Goal: Transaction & Acquisition: Purchase product/service

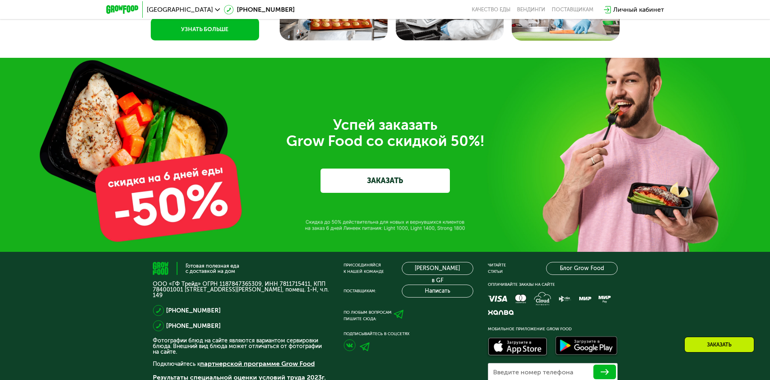
scroll to position [2532, 0]
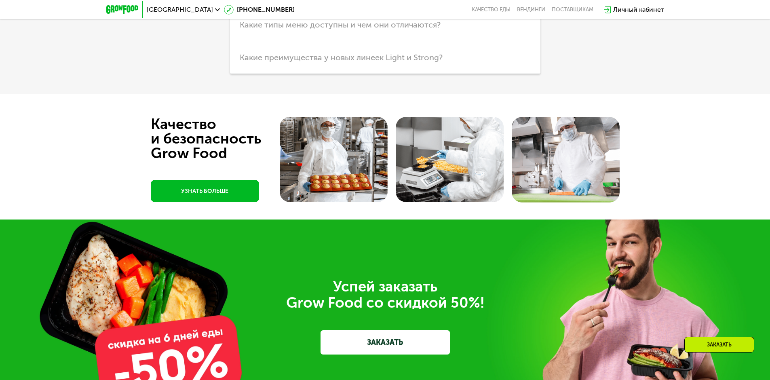
click at [416, 346] on link "ЗАКАЗАТЬ" at bounding box center [384, 342] width 129 height 24
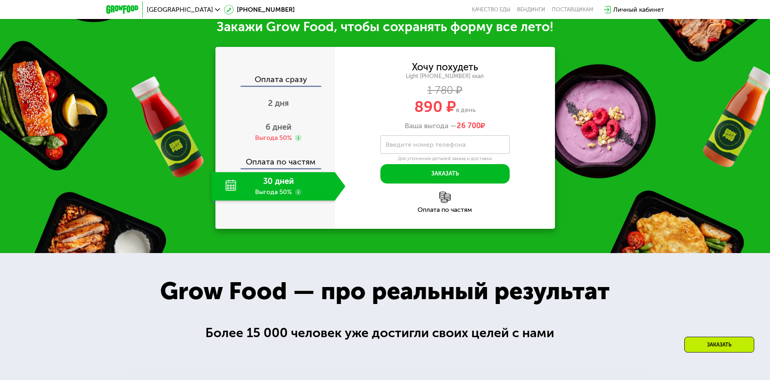
scroll to position [1108, 0]
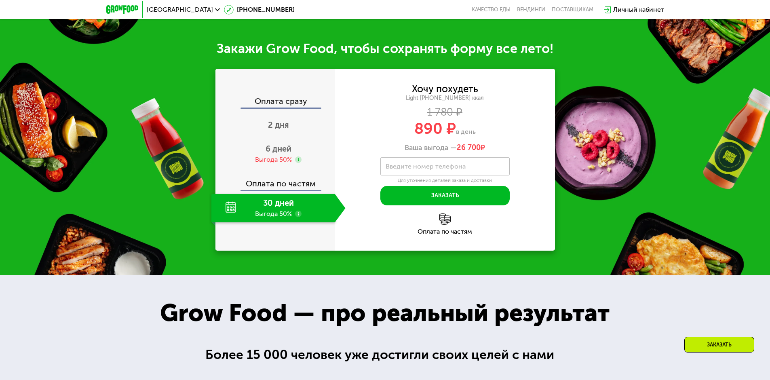
click at [434, 92] on div "Хочу похудеть" at bounding box center [445, 88] width 66 height 9
click at [281, 156] on div "6 дней Выгода 50%" at bounding box center [278, 154] width 134 height 28
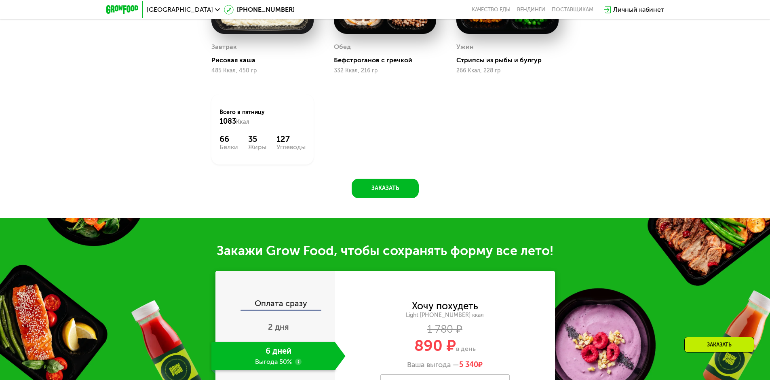
scroll to position [744, 0]
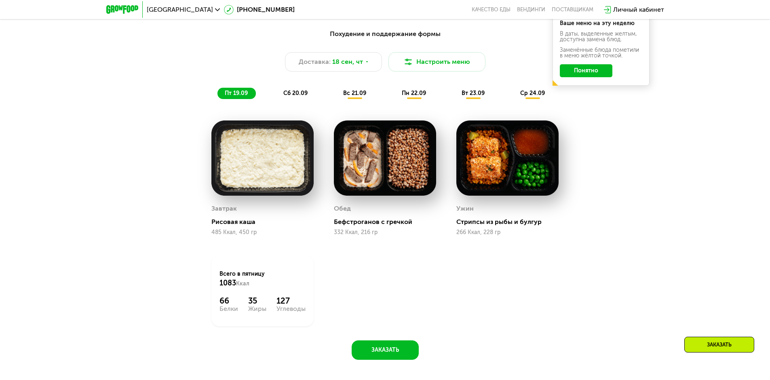
click at [408, 93] on span "пн 22.09" at bounding box center [414, 93] width 24 height 7
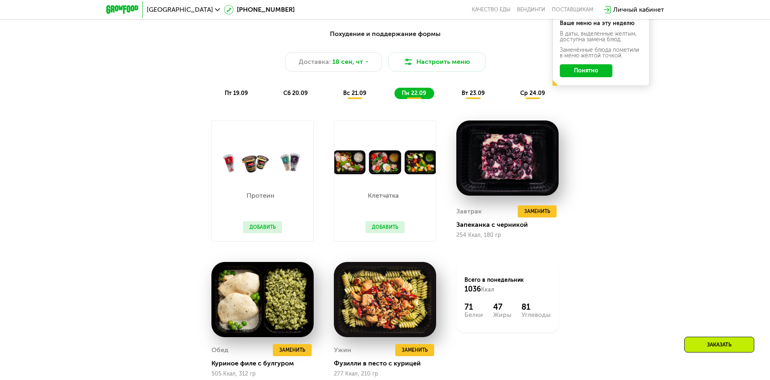
click at [268, 188] on div "Протеин Добавить" at bounding box center [262, 207] width 55 height 67
click at [265, 233] on button "Добавить" at bounding box center [262, 227] width 39 height 12
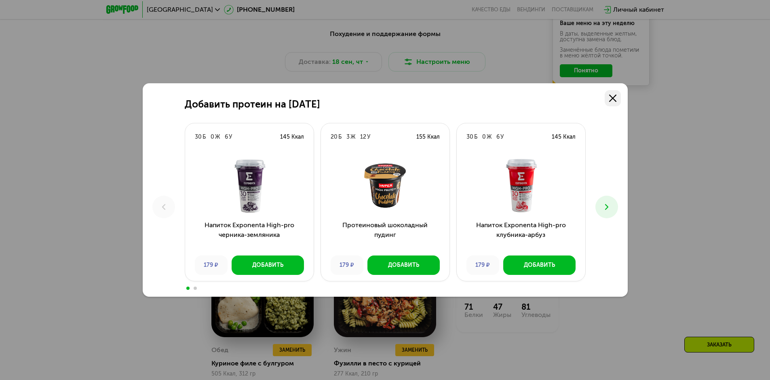
click at [616, 102] on link at bounding box center [612, 98] width 16 height 16
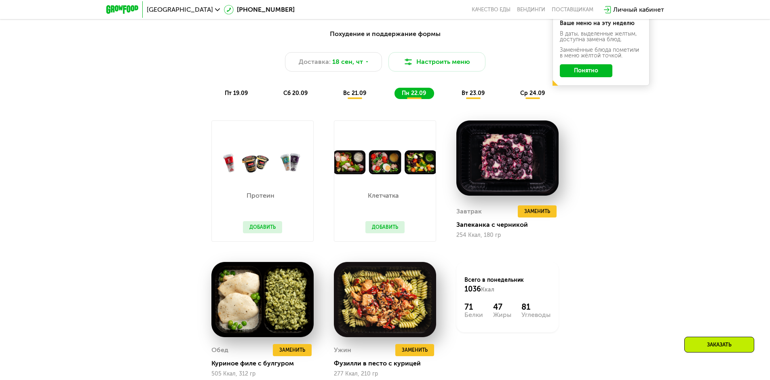
click at [270, 227] on button "Добавить" at bounding box center [262, 227] width 39 height 12
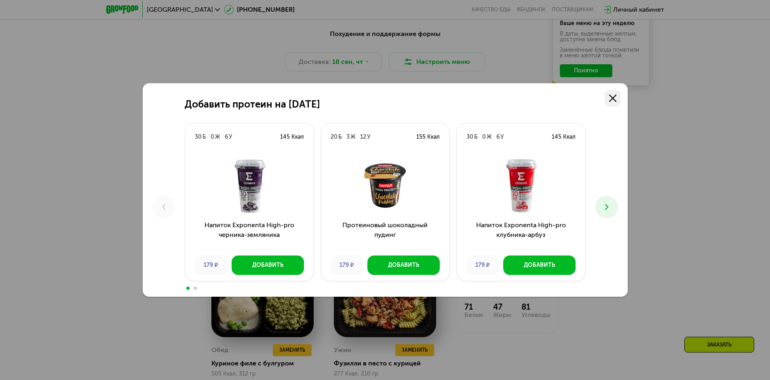
click at [610, 101] on use at bounding box center [612, 98] width 7 height 7
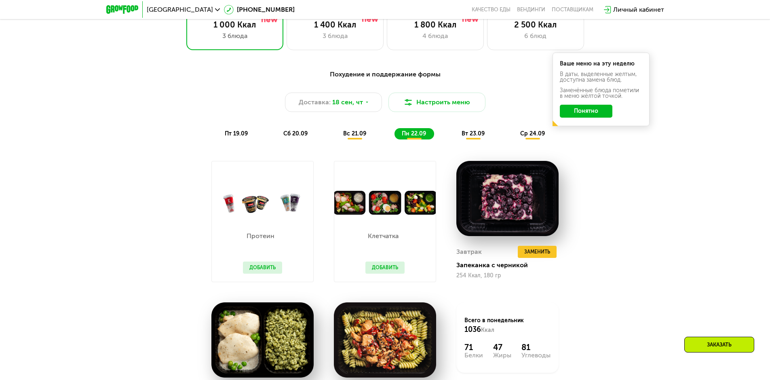
scroll to position [663, 0]
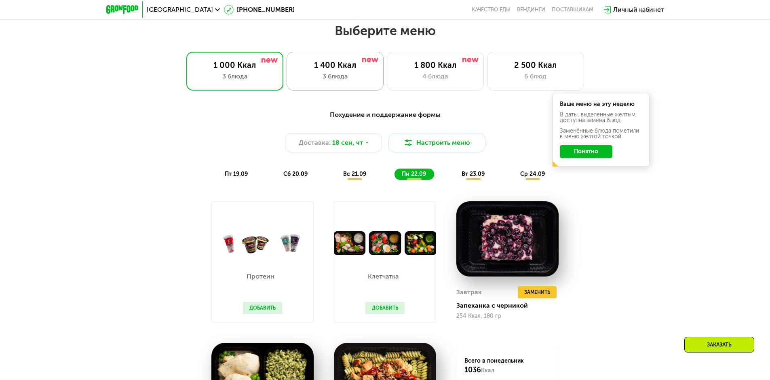
click at [381, 75] on div "1 400 Ккал 3 блюда" at bounding box center [334, 71] width 97 height 39
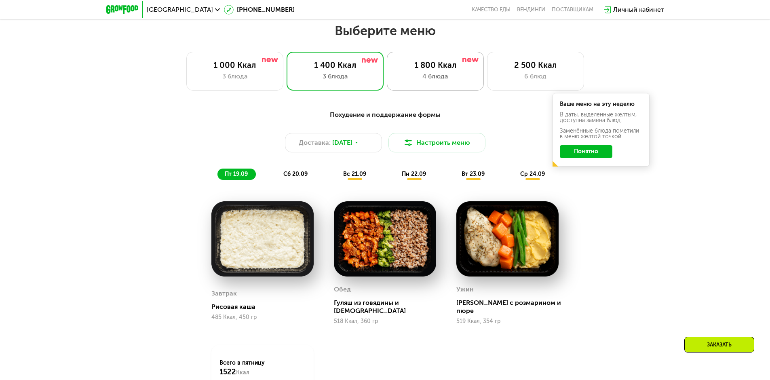
click at [422, 68] on div "1 800 Ккал" at bounding box center [435, 65] width 80 height 10
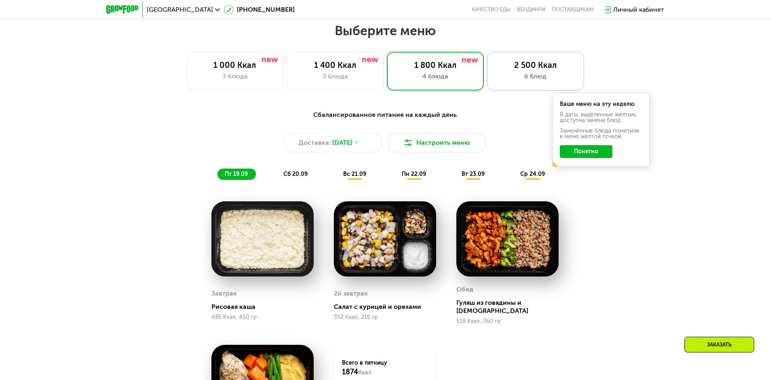
click at [538, 60] on div "2 500 Ккал 6 блюд" at bounding box center [535, 71] width 97 height 39
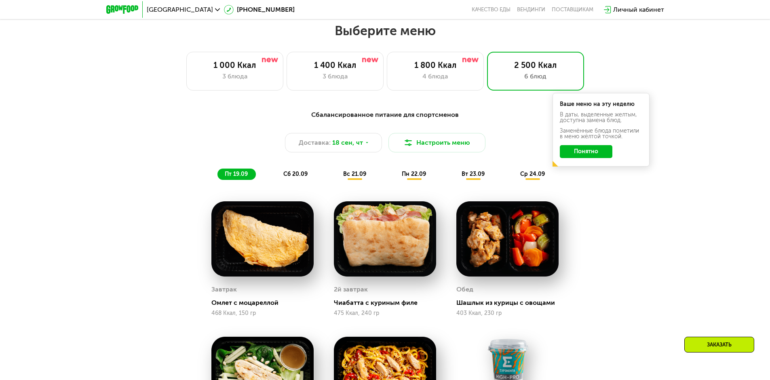
scroll to position [542, 0]
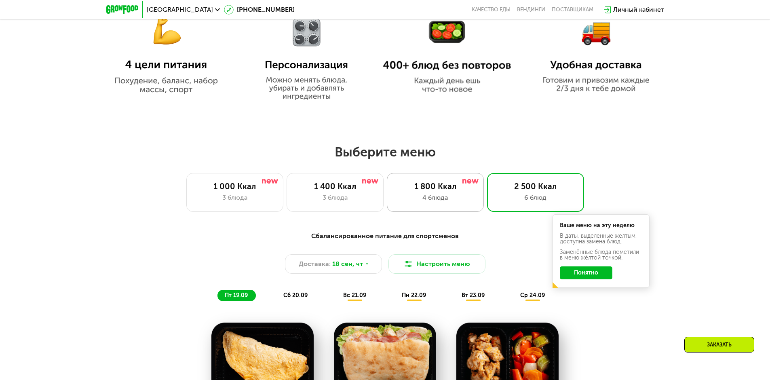
click at [424, 195] on div "4 блюда" at bounding box center [435, 198] width 80 height 10
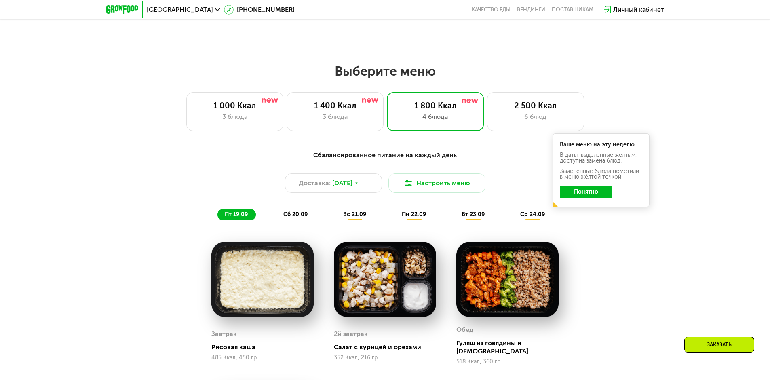
scroll to position [704, 0]
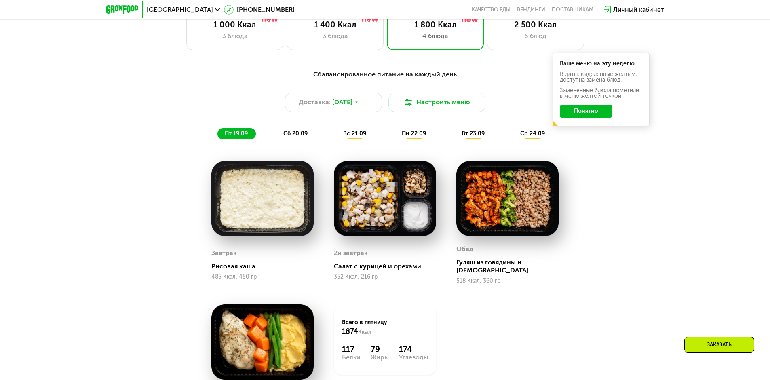
click at [352, 137] on span "вс 21.09" at bounding box center [354, 133] width 23 height 7
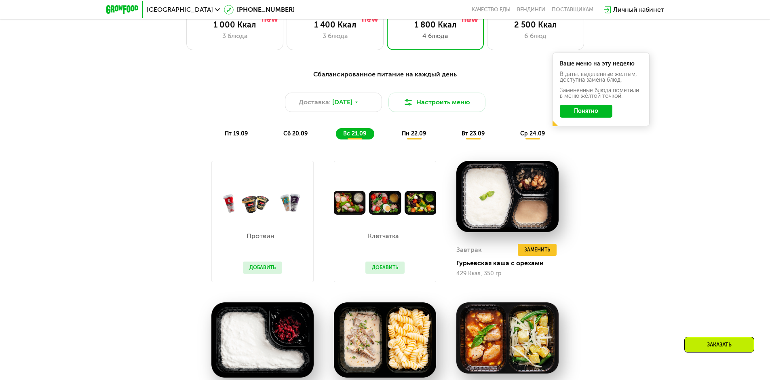
click at [406, 136] on span "пн 22.09" at bounding box center [414, 133] width 24 height 7
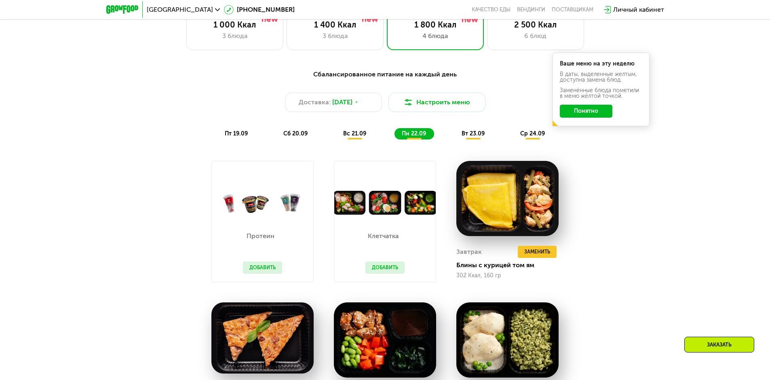
scroll to position [744, 0]
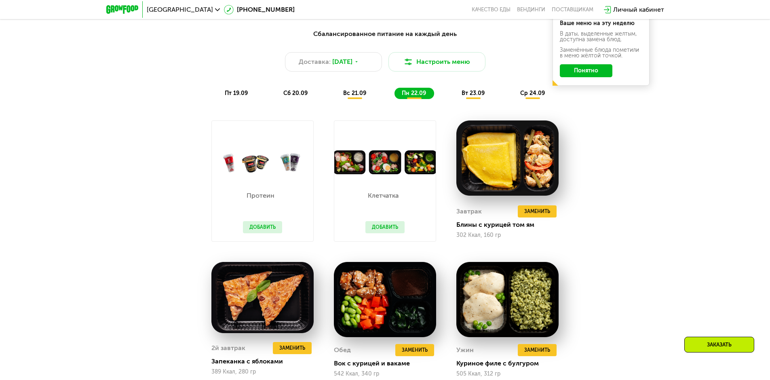
click at [473, 99] on div "вт 23.09" at bounding box center [473, 93] width 38 height 11
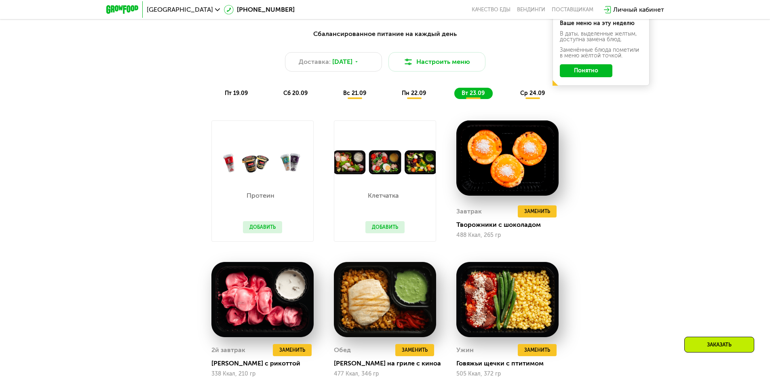
click at [519, 99] on div "ср 24.09" at bounding box center [533, 93] width 40 height 11
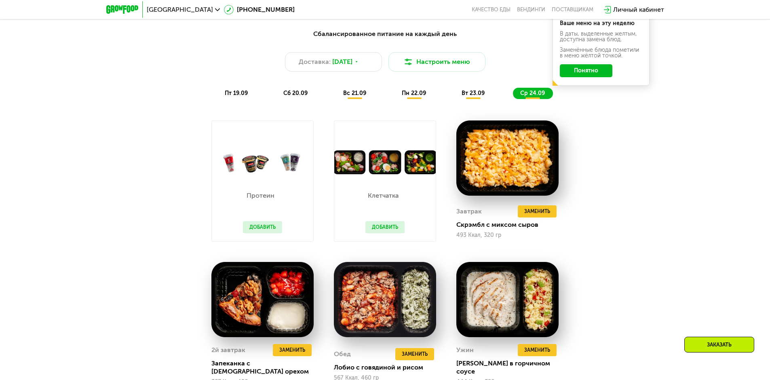
click at [176, 200] on div "Сбалансированное питание на каждый день Доставка: [DATE] Настроить меню пт 19.0…" at bounding box center [385, 266] width 498 height 485
